Goal: Find specific page/section: Find specific page/section

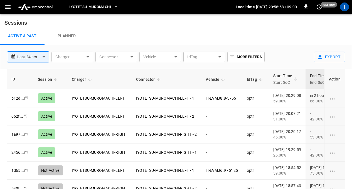
click at [8, 11] on button "button" at bounding box center [7, 7] width 11 height 10
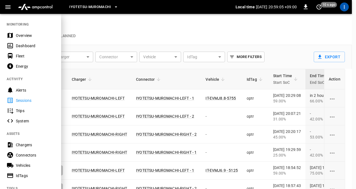
click at [39, 37] on div "Overview" at bounding box center [35, 36] width 39 height 6
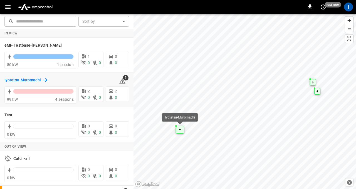
click at [30, 80] on h6 "Iyotetsu-Muromachi" at bounding box center [22, 80] width 36 height 6
click at [10, 8] on icon "button" at bounding box center [7, 7] width 5 height 4
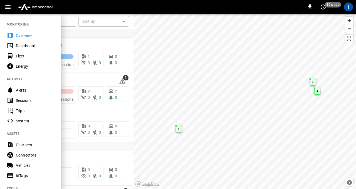
click at [32, 99] on div "Sessions" at bounding box center [35, 101] width 39 height 6
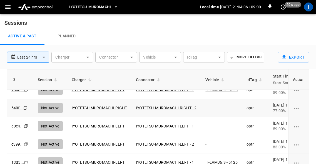
scroll to position [81, 120]
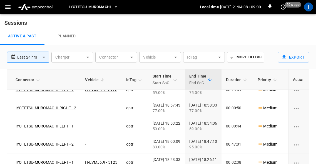
click at [173, 105] on div "[DATE] 18:57:43 77.00%" at bounding box center [167, 107] width 28 height 11
click at [180, 104] on div "[DATE] 18:57:43 77.00%" at bounding box center [167, 107] width 28 height 11
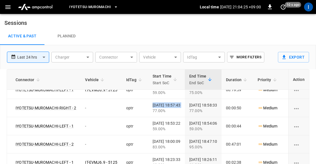
click at [180, 104] on div "[DATE] 18:57:43 77.00%" at bounding box center [167, 107] width 28 height 11
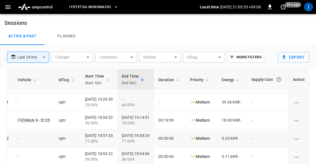
scroll to position [0, 208]
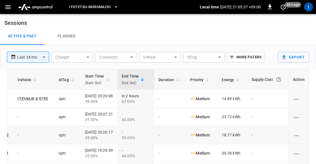
click at [228, 136] on td "18.77 kWh" at bounding box center [233, 135] width 30 height 18
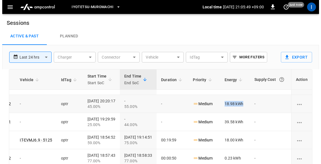
scroll to position [31, 208]
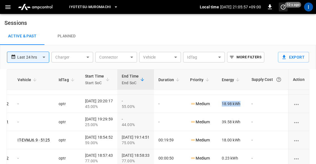
click at [284, 6] on icon "set refresh interval" at bounding box center [283, 7] width 7 height 7
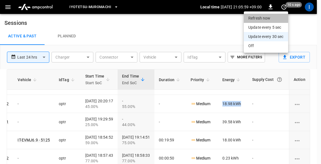
click at [279, 19] on li "Refresh now" at bounding box center [265, 18] width 44 height 9
click at [212, 122] on div at bounding box center [160, 82] width 321 height 164
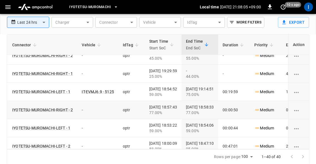
scroll to position [45, 124]
drag, startPoint x: 155, startPoint y: 108, endPoint x: 227, endPoint y: 107, distance: 72.1
click at [227, 107] on tr "540f ... Copy Not Active IYOTETSU-MUROMACHI-RIGHT IYOTETSU-MUROMACHI-RIGHT - 2 …" at bounding box center [128, 110] width 491 height 18
click at [213, 107] on div "[DATE] 18:58:33 77.00%" at bounding box center [200, 109] width 28 height 11
drag, startPoint x: 230, startPoint y: 106, endPoint x: 151, endPoint y: 106, distance: 78.5
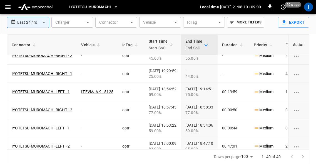
click at [151, 106] on tr "540f ... Copy Not Active IYOTETSU-MUROMACHI-RIGHT IYOTETSU-MUROMACHI-RIGHT - 2 …" at bounding box center [128, 110] width 491 height 18
click at [171, 105] on div "[DATE] 18:57:43 77.00%" at bounding box center [163, 109] width 28 height 11
click at [213, 107] on div "[DATE] 18:58:33 77.00%" at bounding box center [200, 109] width 28 height 11
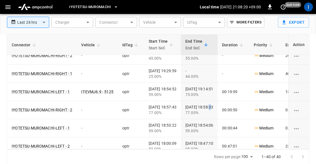
click at [213, 107] on div "[DATE] 18:58:33 77.00%" at bounding box center [200, 109] width 28 height 11
